Goal: Find specific page/section: Find specific page/section

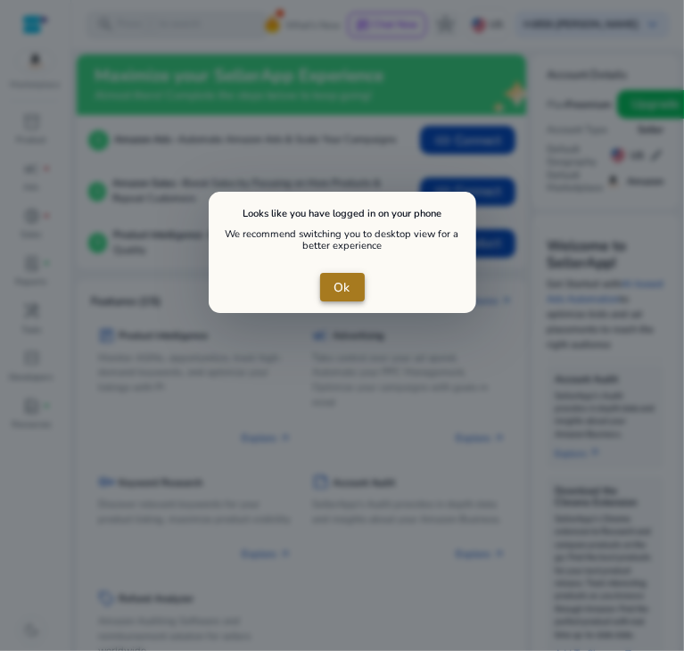
click at [340, 297] on span "close dialog" at bounding box center [342, 287] width 45 height 43
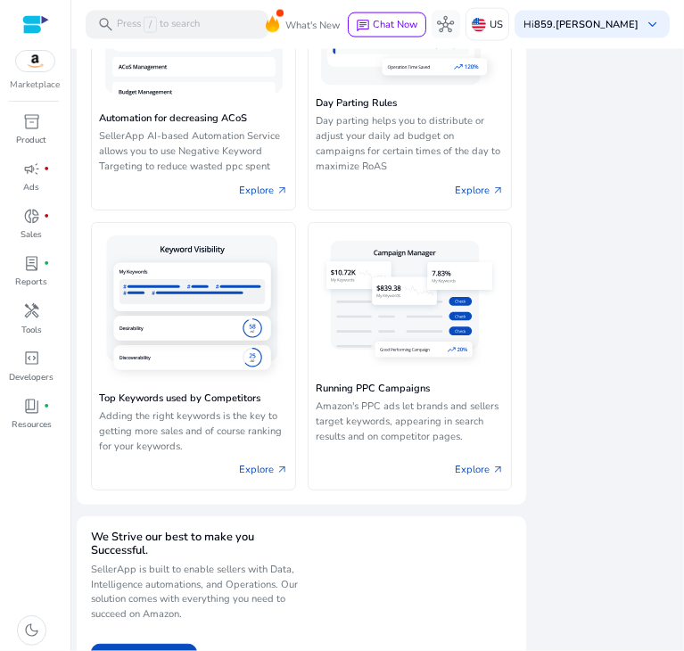
scroll to position [1418, 0]
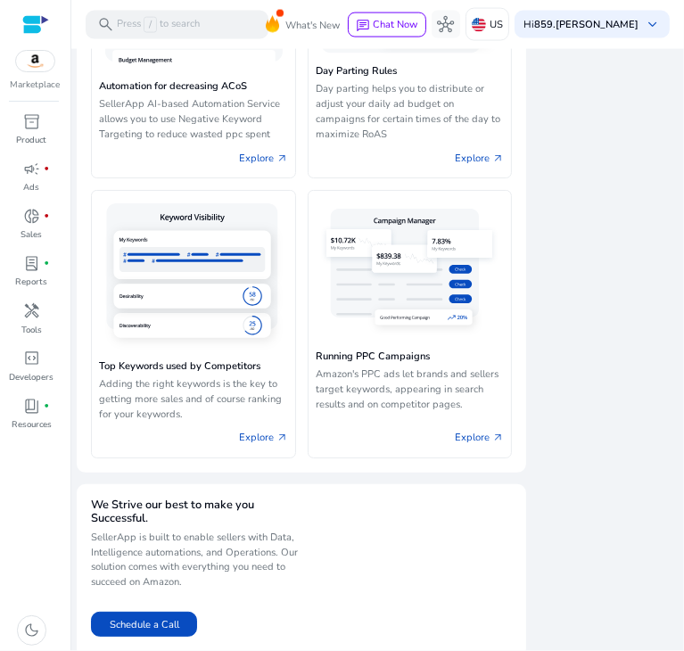
click at [339, 450] on div "Running PPC Campaigns Amazon's PPC ads let brands and sellers target keywords, …" at bounding box center [409, 324] width 205 height 268
